Goal: Task Accomplishment & Management: Manage account settings

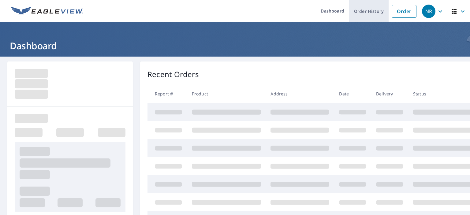
click at [360, 13] on link "Order History" at bounding box center [368, 11] width 39 height 22
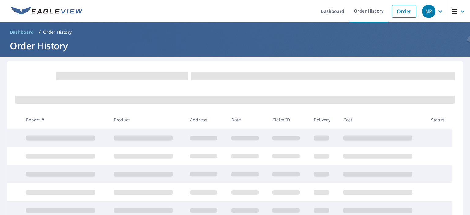
scroll to position [61, 0]
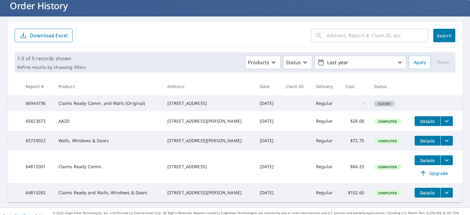
scroll to position [61, 0]
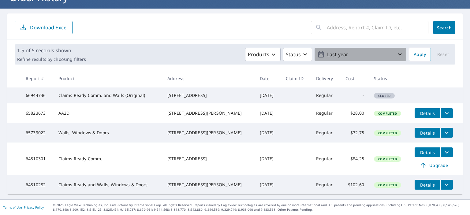
click at [337, 49] on p "Last year" at bounding box center [361, 54] width 72 height 11
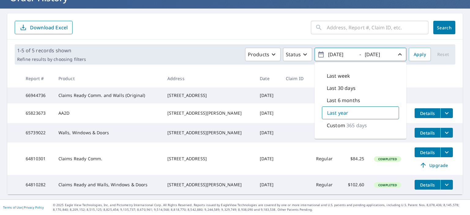
click at [334, 109] on p "Last year" at bounding box center [337, 112] width 21 height 7
click at [381, 50] on input "[DATE]" at bounding box center [378, 55] width 30 height 10
click at [357, 106] on div "Last year" at bounding box center [360, 112] width 77 height 13
click at [417, 69] on th at bounding box center [436, 78] width 53 height 18
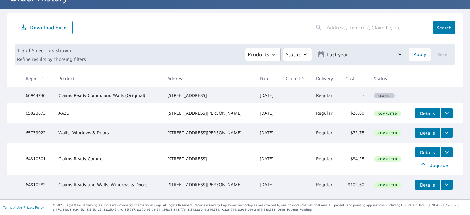
click at [332, 49] on p "Last year" at bounding box center [361, 54] width 72 height 11
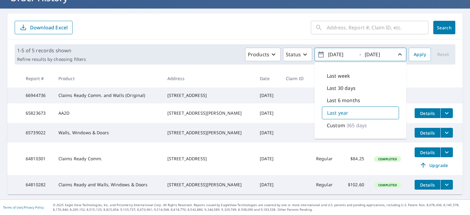
click at [347, 122] on p "365 days" at bounding box center [356, 125] width 20 height 7
click at [419, 51] on span "Apply" at bounding box center [420, 55] width 12 height 8
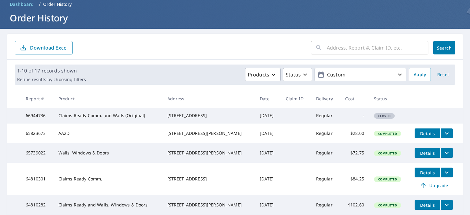
scroll to position [61, 0]
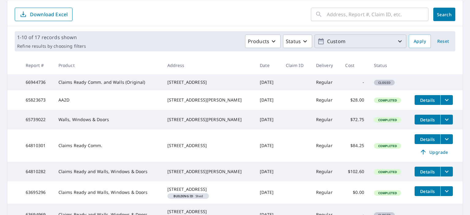
click at [335, 42] on p "Custom" at bounding box center [361, 41] width 72 height 11
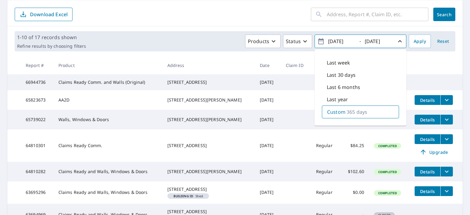
click at [334, 113] on p "Custom" at bounding box center [336, 111] width 18 height 7
drag, startPoint x: 348, startPoint y: 39, endPoint x: 316, endPoint y: 40, distance: 32.4
click at [317, 40] on span "[DATE] - [DATE]" at bounding box center [360, 41] width 86 height 11
drag, startPoint x: 350, startPoint y: 41, endPoint x: 319, endPoint y: 39, distance: 30.6
click at [319, 39] on span "[DATE] - [DATE]" at bounding box center [360, 41] width 86 height 11
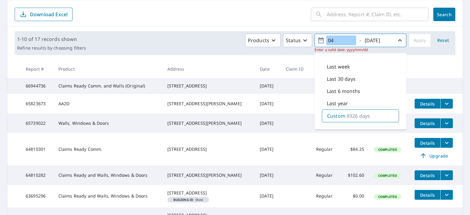
type input "0"
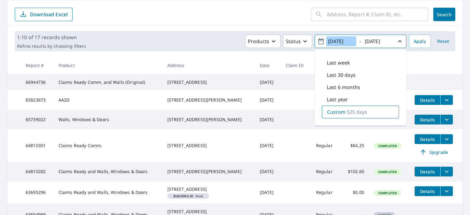
type input "[DATE]"
click at [419, 45] on span "Apply" at bounding box center [420, 42] width 12 height 8
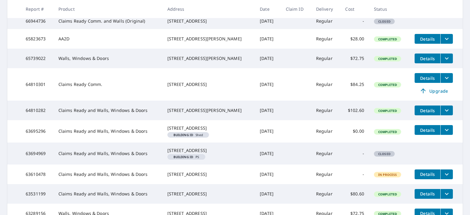
scroll to position [208, 0]
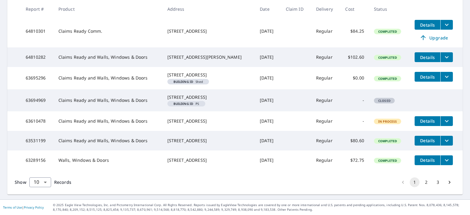
click at [422, 184] on button "2" at bounding box center [426, 182] width 10 height 10
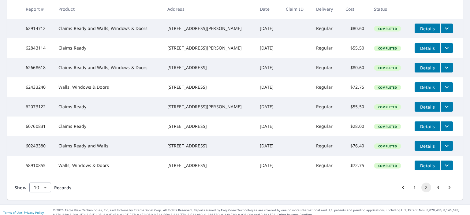
scroll to position [185, 0]
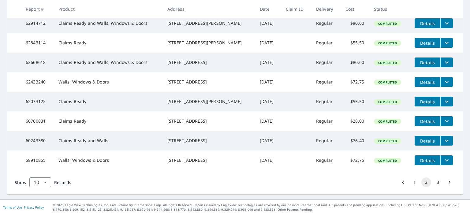
click at [433, 182] on button "3" at bounding box center [438, 182] width 10 height 10
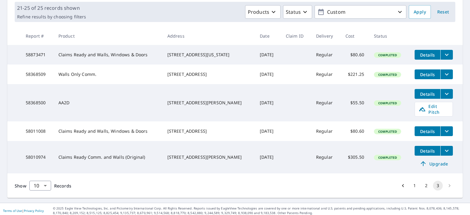
scroll to position [92, 0]
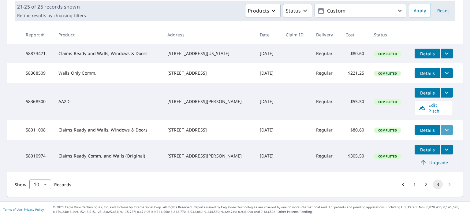
click at [446, 128] on button "filesDropdownBtn-58011008" at bounding box center [446, 130] width 13 height 10
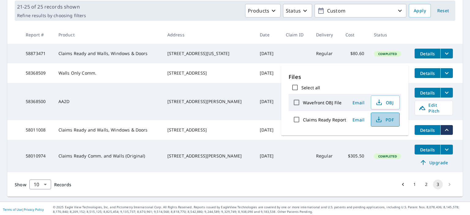
click at [385, 120] on span "PDF" at bounding box center [385, 119] width 20 height 7
click at [217, 171] on td "[STREET_ADDRESS][PERSON_NAME]" at bounding box center [208, 156] width 93 height 32
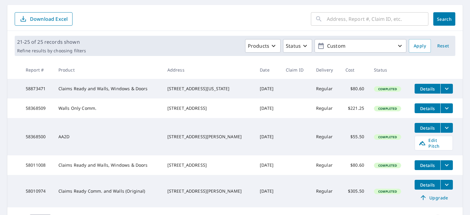
scroll to position [97, 0]
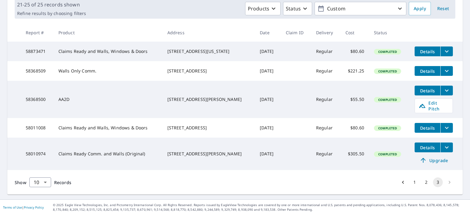
drag, startPoint x: 393, startPoint y: 128, endPoint x: 240, endPoint y: 120, distance: 153.2
click at [240, 120] on tr "58011008 Claims Ready and Walls, Windows & Doors [STREET_ADDRESS] [DATE] Regula…" at bounding box center [234, 128] width 455 height 20
click at [85, 136] on td "Claims Ready and Walls, Windows & Doors" at bounding box center [108, 128] width 109 height 20
